Goal: Information Seeking & Learning: Learn about a topic

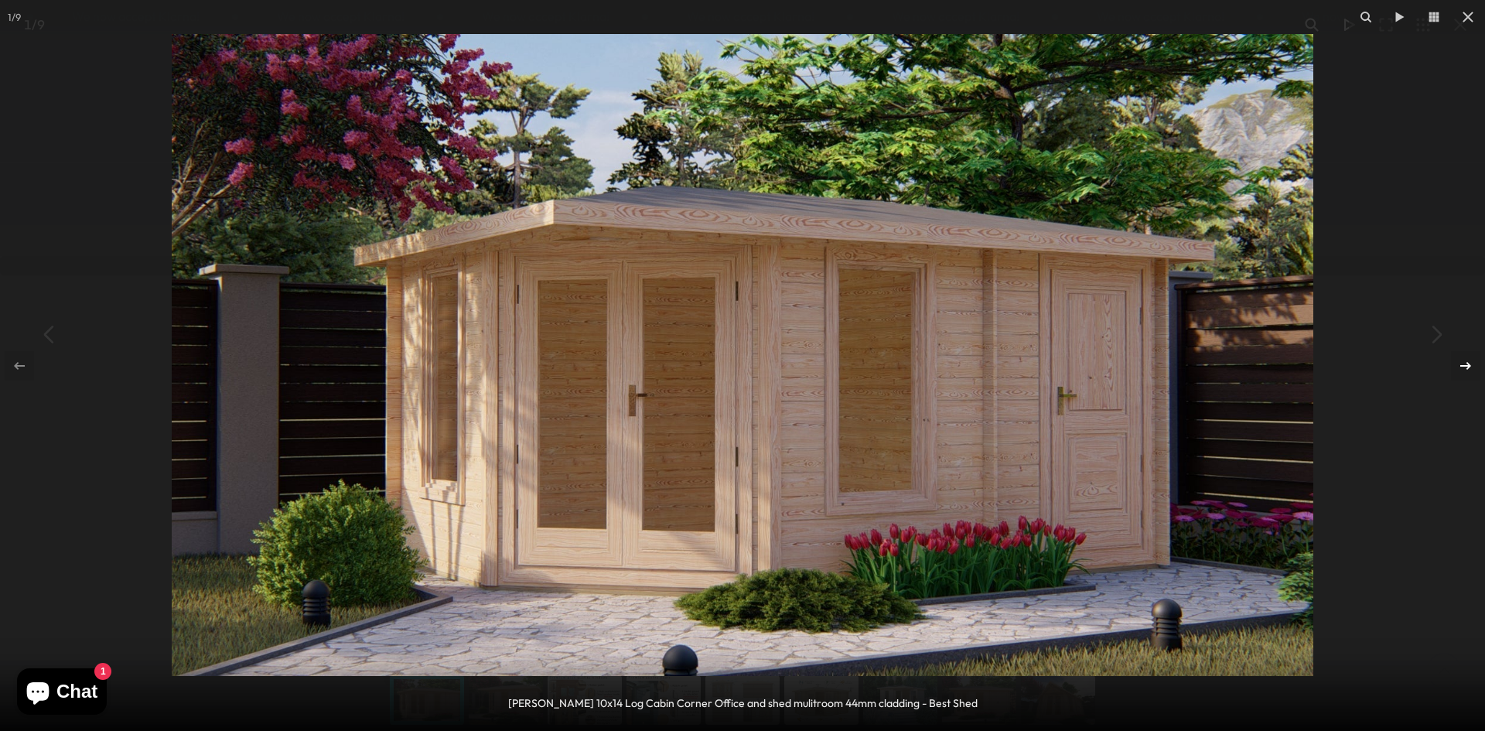
click at [1464, 363] on icon at bounding box center [1466, 366] width 19 height 19
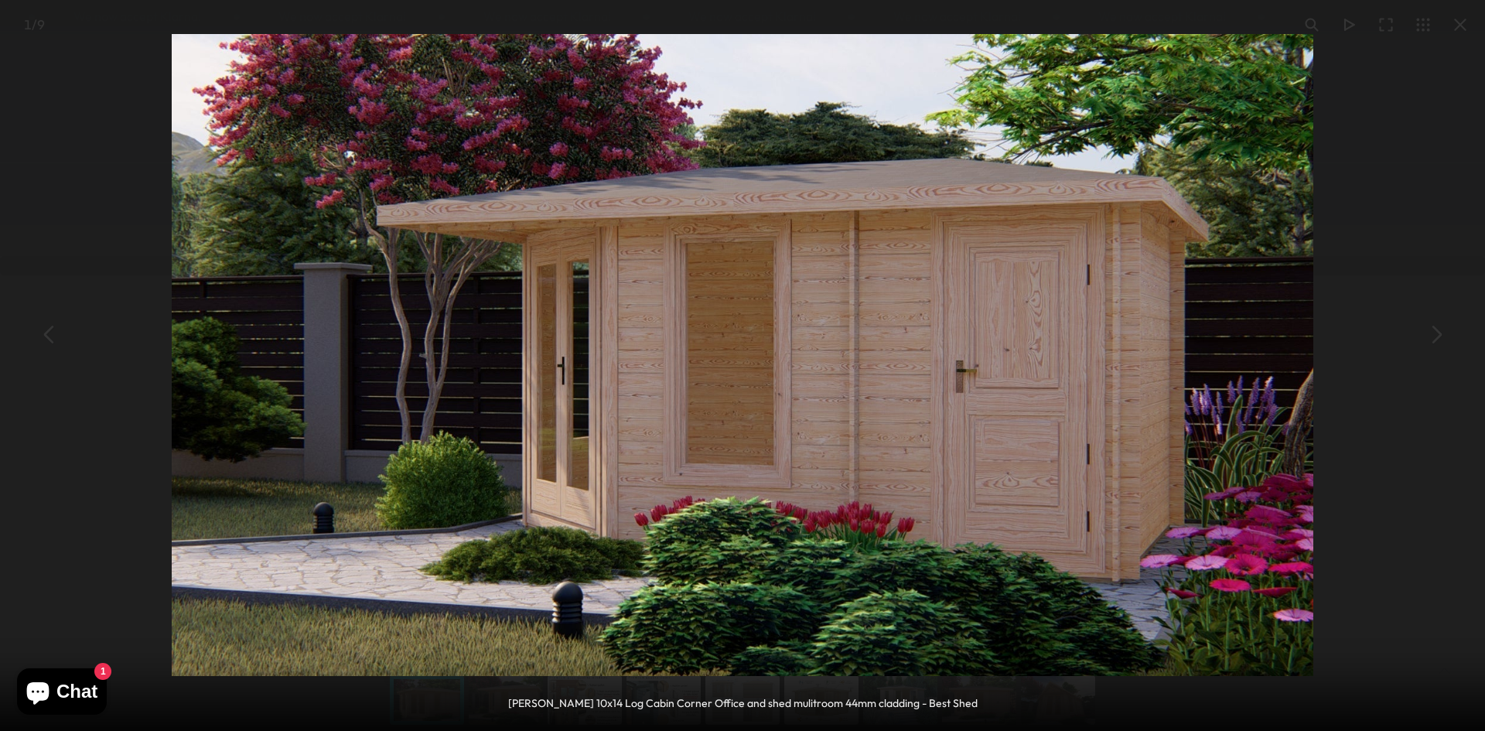
click at [1464, 363] on div "2 / 9 [PERSON_NAME] 10x14 Log Cabin Corner Office and shed mulitroom 44mm cladd…" at bounding box center [742, 365] width 1485 height 731
click at [23, 370] on icon at bounding box center [19, 366] width 19 height 19
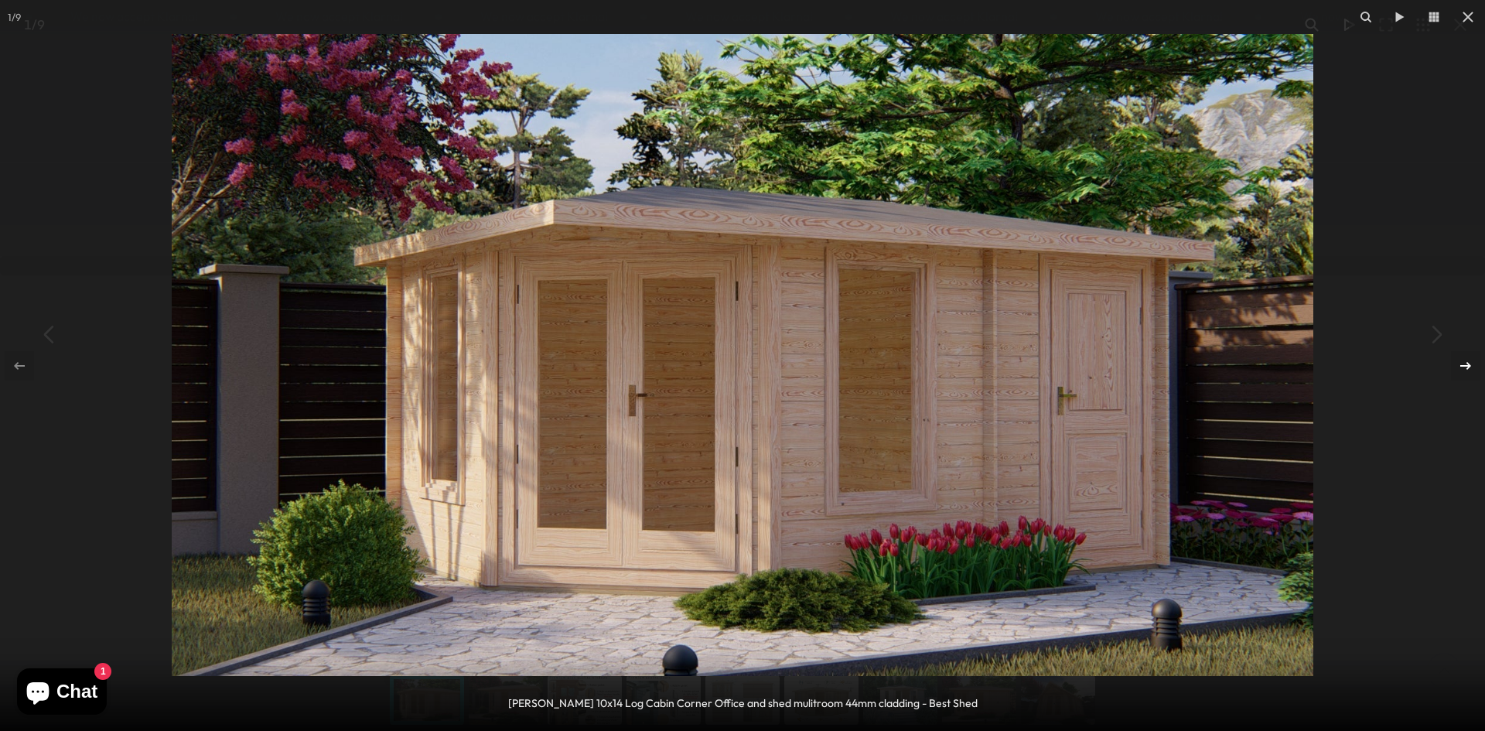
click at [1465, 366] on icon at bounding box center [1466, 365] width 11 height 8
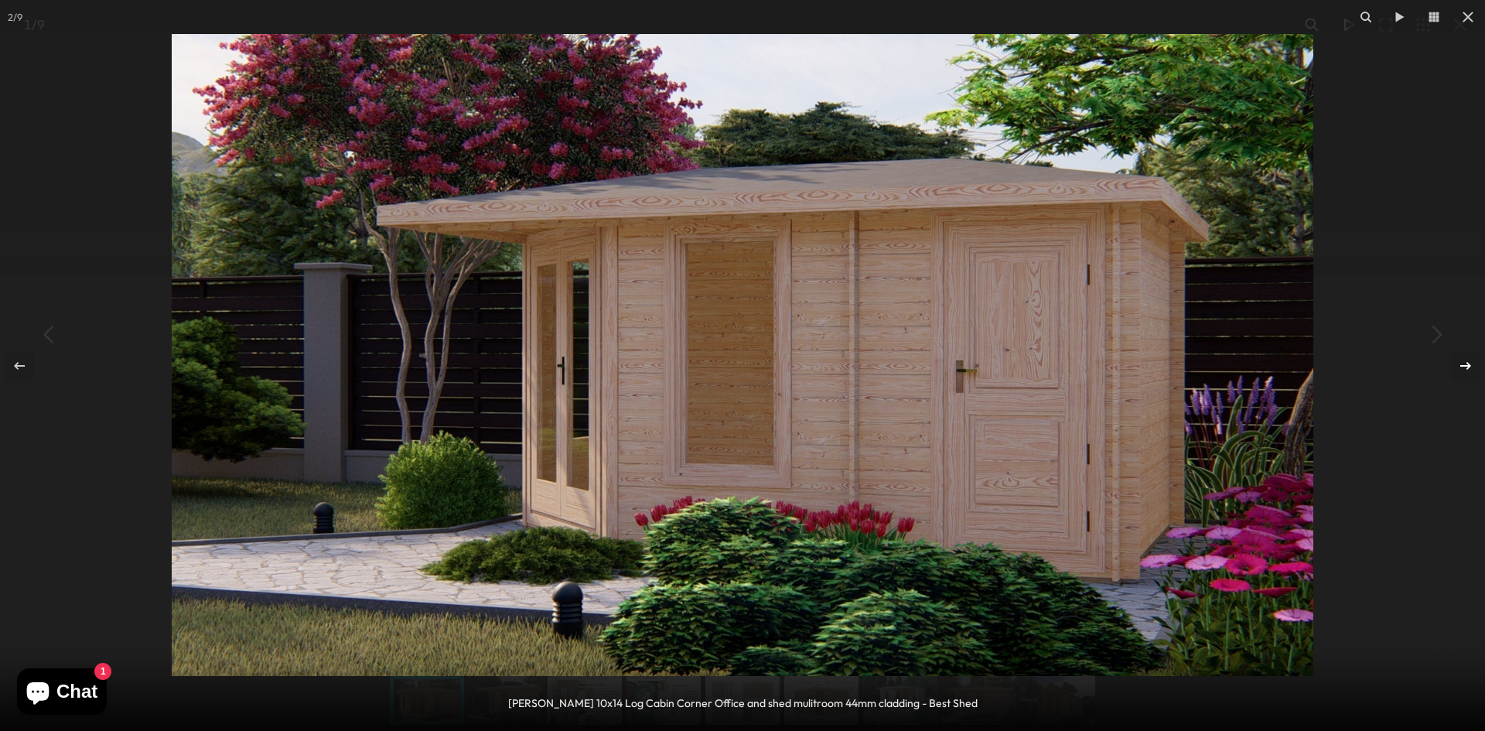
click at [1465, 366] on icon at bounding box center [1466, 365] width 11 height 8
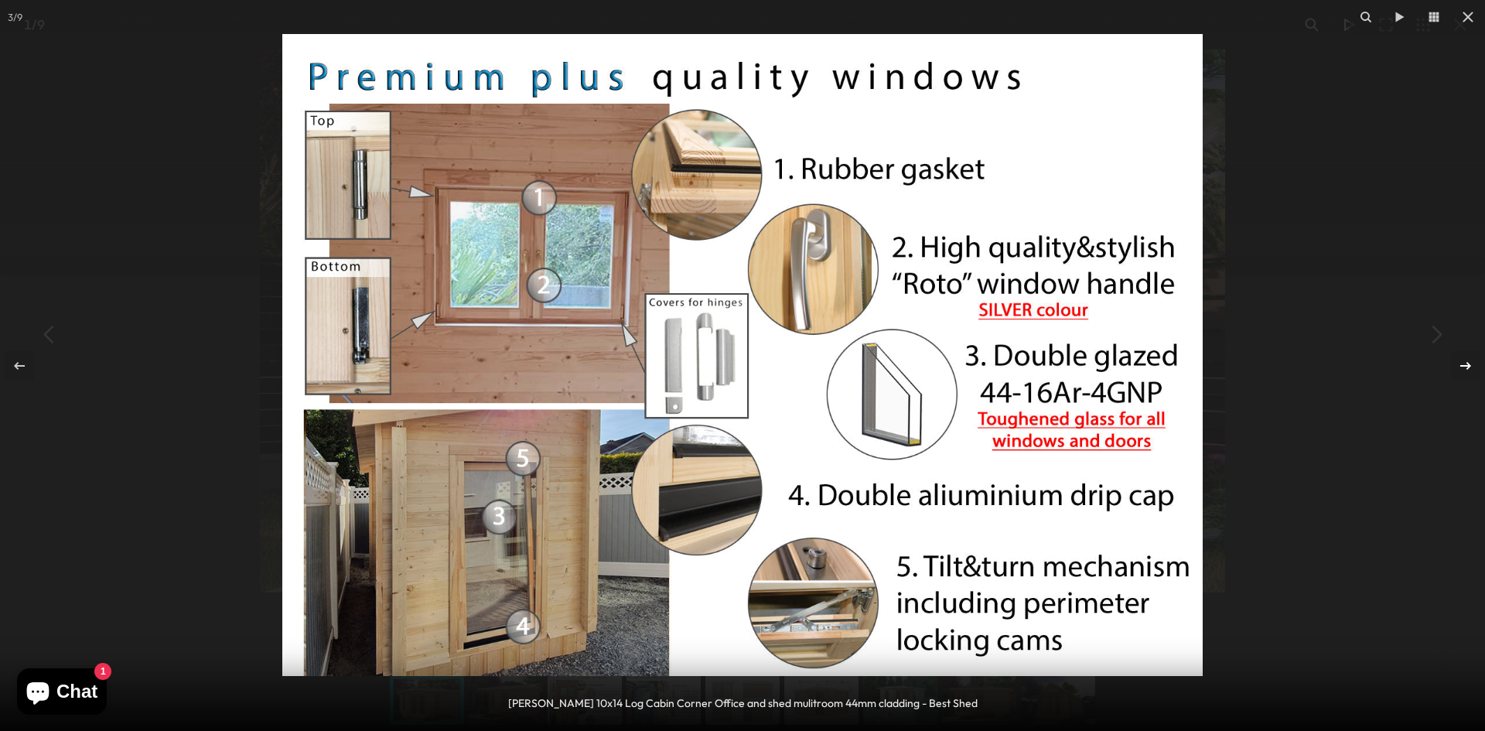
click at [1465, 366] on div "3 / 9 [PERSON_NAME] 10x14 Log Cabin Corner Office and shed mulitroom 44mm cladd…" at bounding box center [742, 365] width 1485 height 731
click at [1469, 364] on icon at bounding box center [1466, 365] width 11 height 8
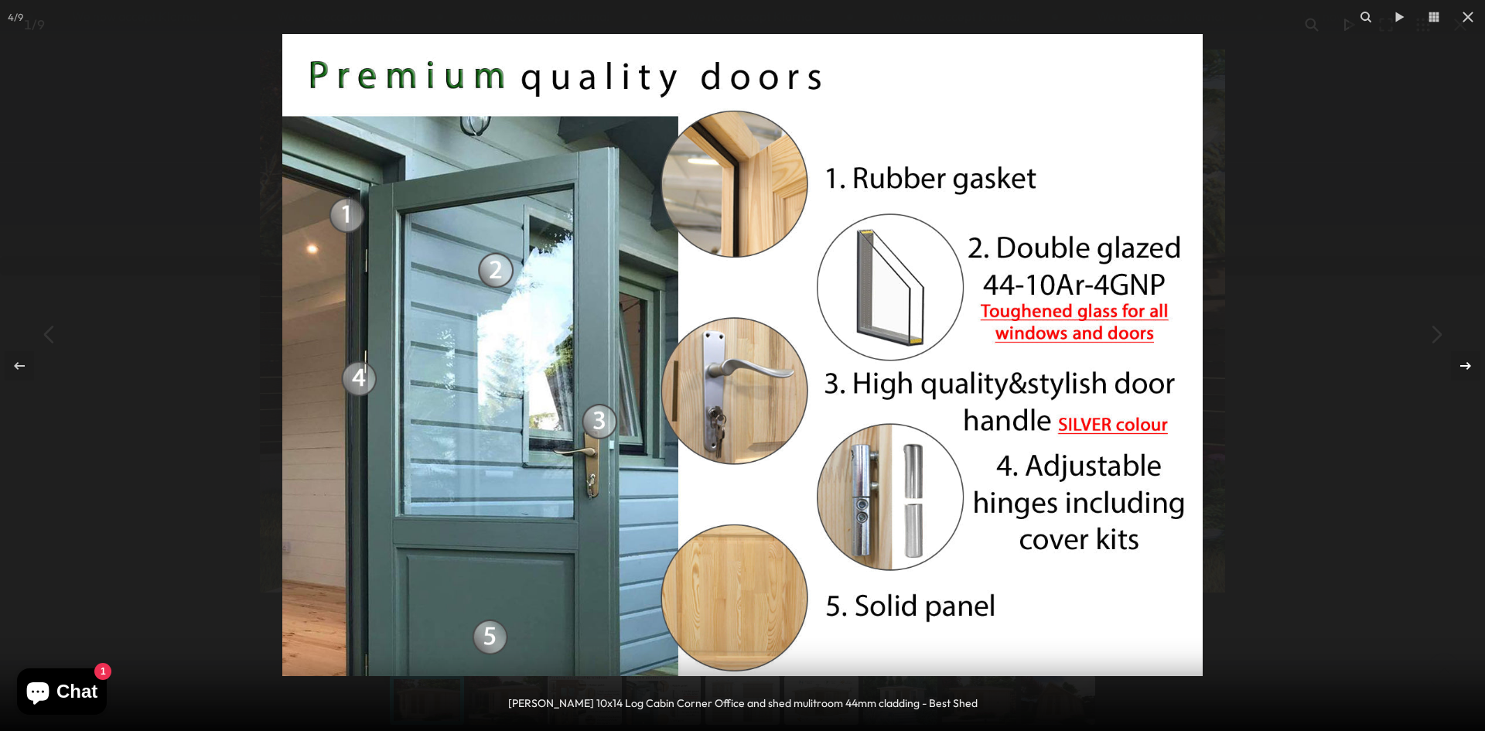
click at [1469, 364] on div "4 / 9 [PERSON_NAME] 10x14 Log Cabin Corner Office and shed mulitroom 44mm cladd…" at bounding box center [742, 365] width 1485 height 731
click at [1469, 364] on icon at bounding box center [1466, 365] width 11 height 8
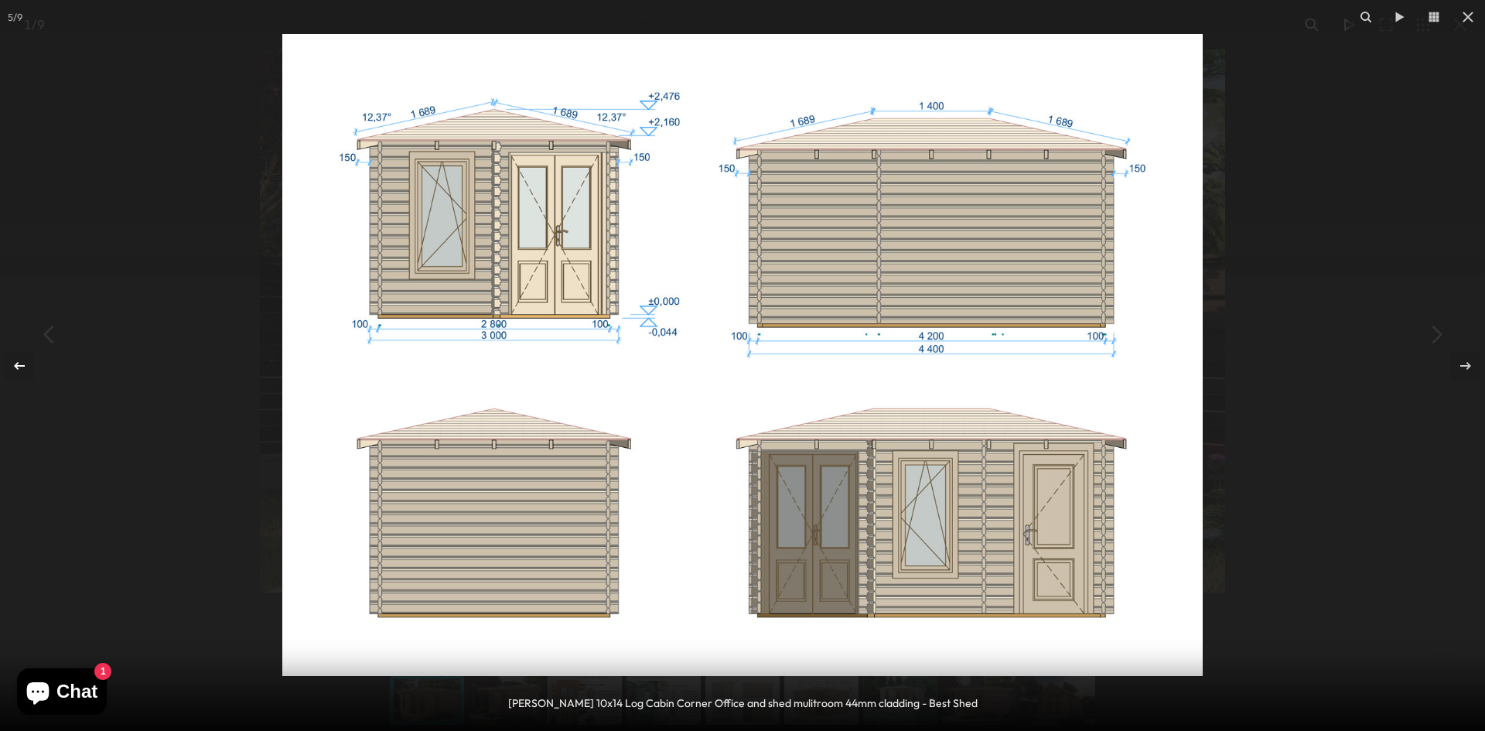
click at [17, 366] on icon at bounding box center [19, 365] width 11 height 8
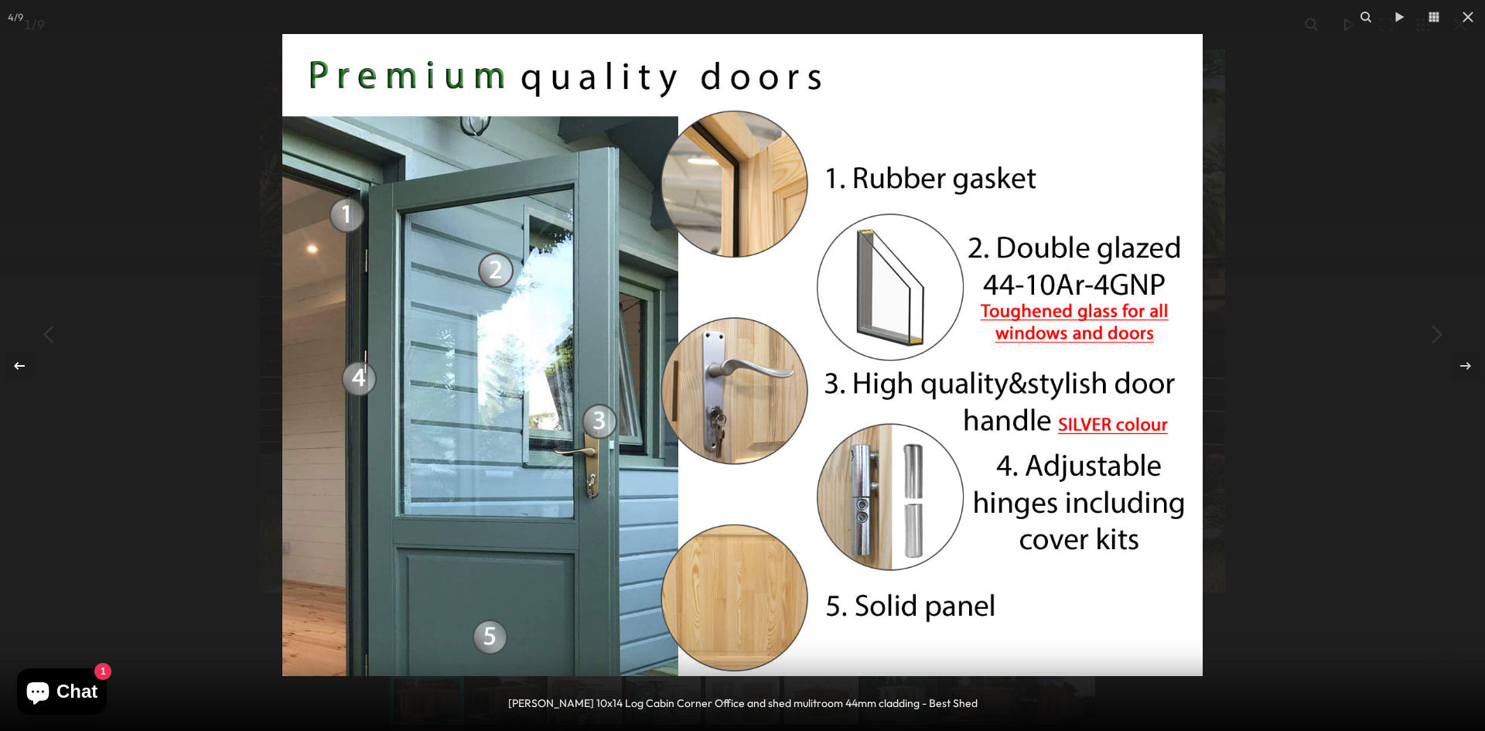
click at [17, 366] on icon at bounding box center [19, 365] width 11 height 8
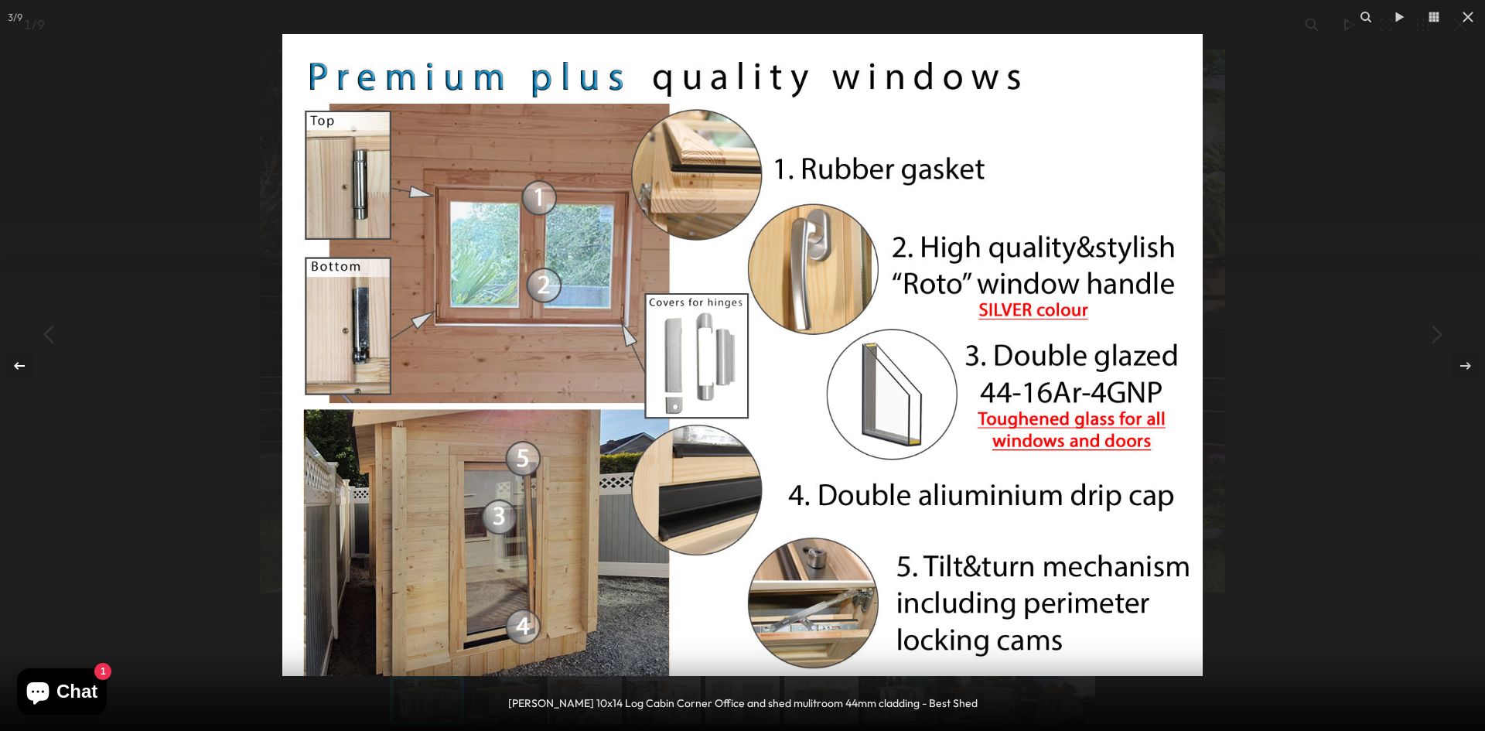
click at [17, 366] on icon at bounding box center [19, 365] width 11 height 8
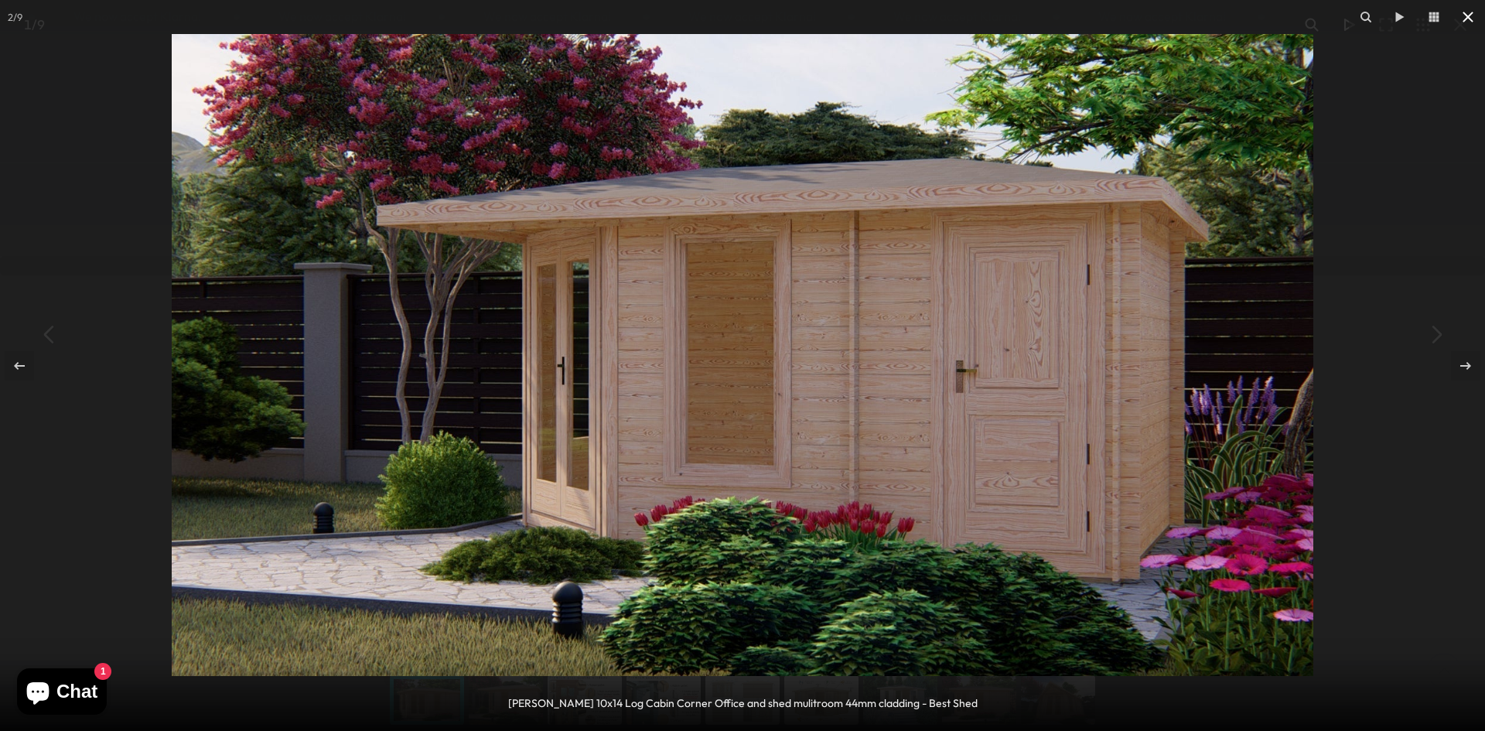
click at [1468, 9] on icon at bounding box center [1468, 17] width 19 height 19
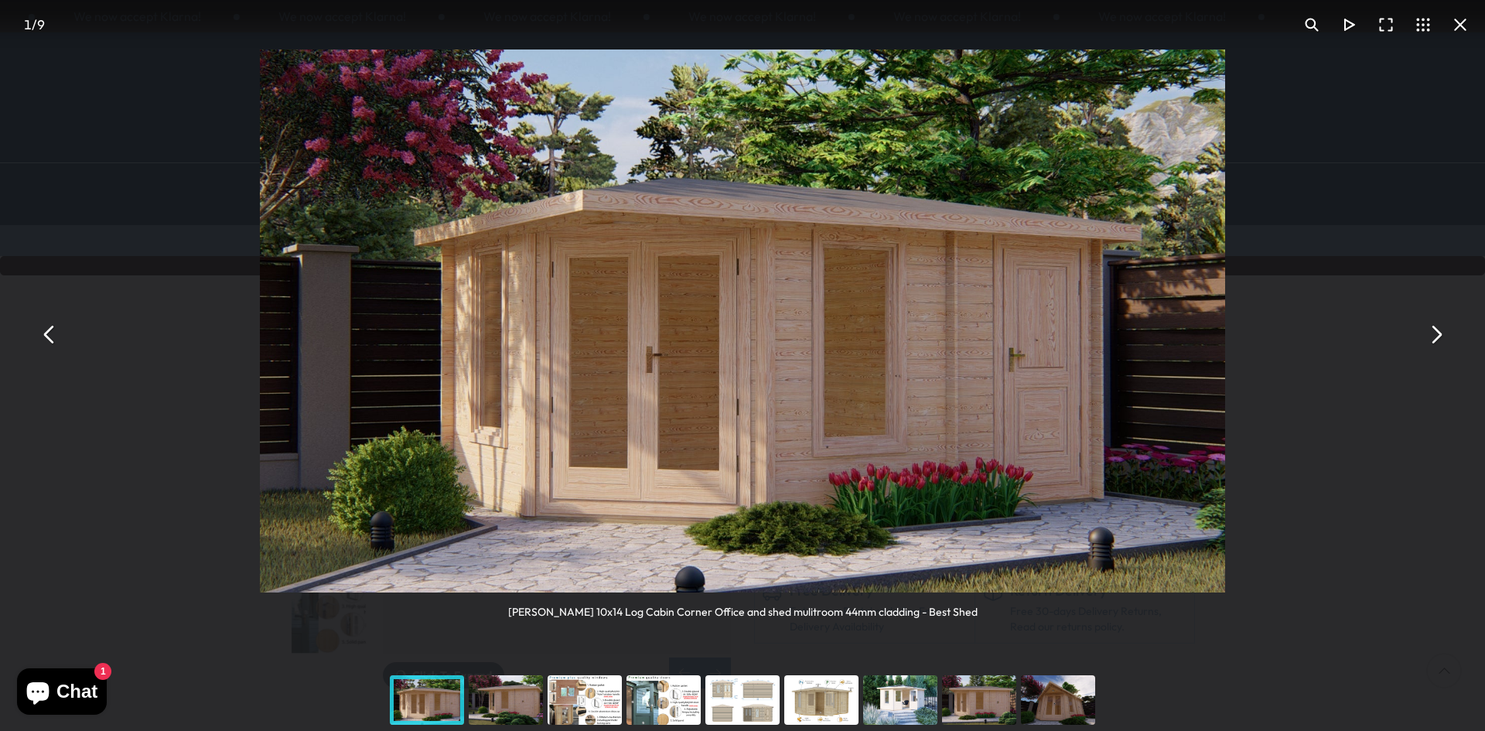
click at [1462, 22] on button "You can close this modal content with the ESC key" at bounding box center [1460, 24] width 37 height 37
